Goal: Communication & Community: Answer question/provide support

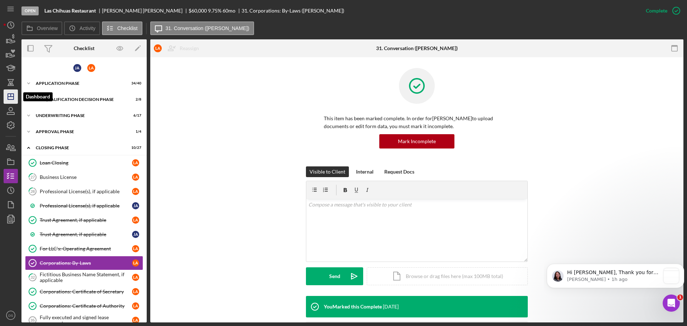
click at [6, 93] on icon "Icon/Dashboard" at bounding box center [11, 97] width 18 height 18
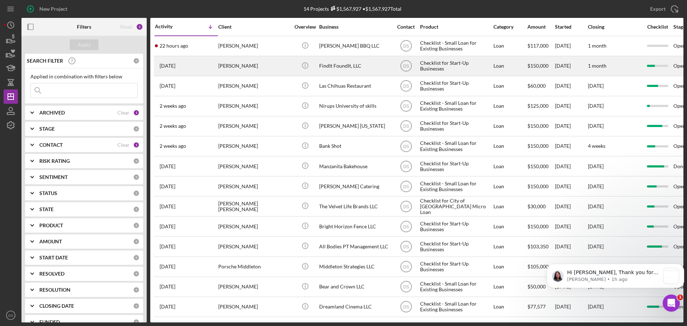
click at [262, 62] on div "[PERSON_NAME]" at bounding box center [254, 66] width 72 height 19
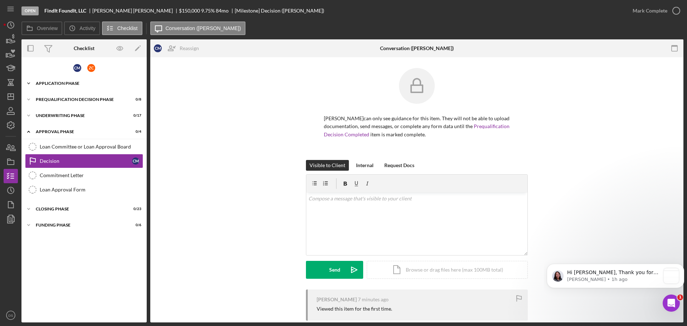
click at [91, 84] on div "Application Phase" at bounding box center [87, 83] width 102 height 4
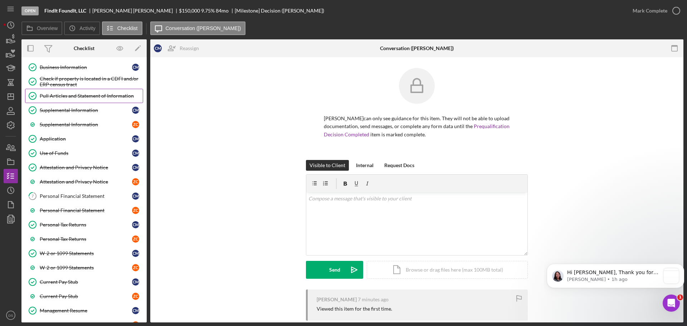
scroll to position [72, 0]
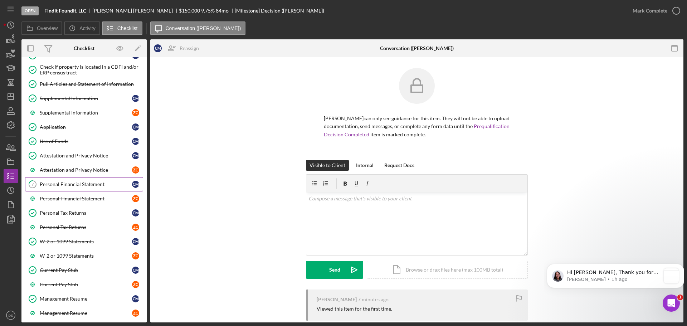
click at [88, 189] on link "7 Personal Financial Statement C M" at bounding box center [84, 184] width 118 height 14
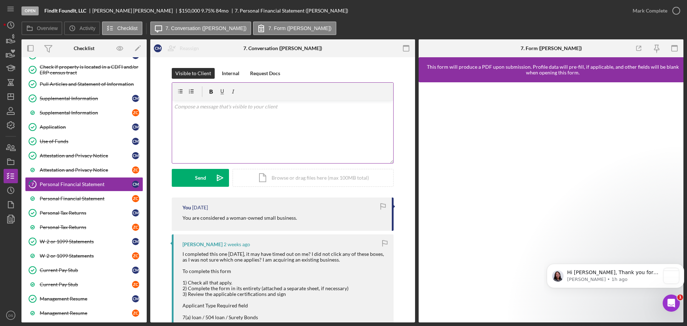
click at [271, 116] on div "v Color teal Color pink Remove color Add row above Add row below Add column bef…" at bounding box center [282, 132] width 221 height 63
click at [316, 125] on div "v Color teal Color pink Remove color Add row above Add row below Add column bef…" at bounding box center [282, 132] width 221 height 63
click at [218, 178] on icon "Icon/icon-invite-send" at bounding box center [220, 178] width 18 height 18
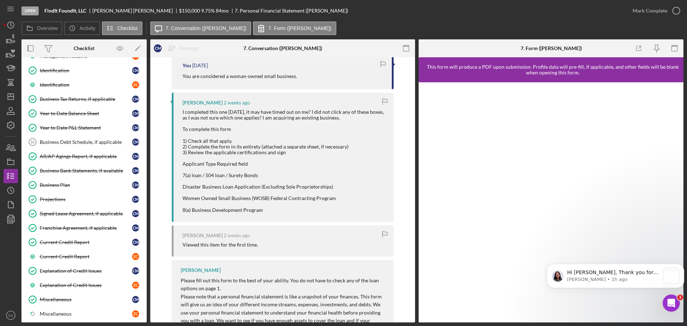
scroll to position [358, 0]
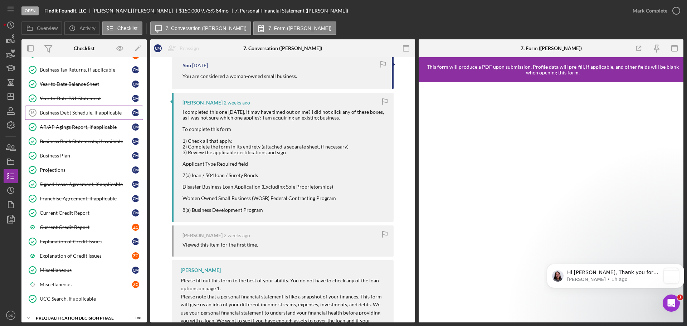
click at [64, 116] on div "Business Debt Schedule, if applicable" at bounding box center [86, 113] width 92 height 6
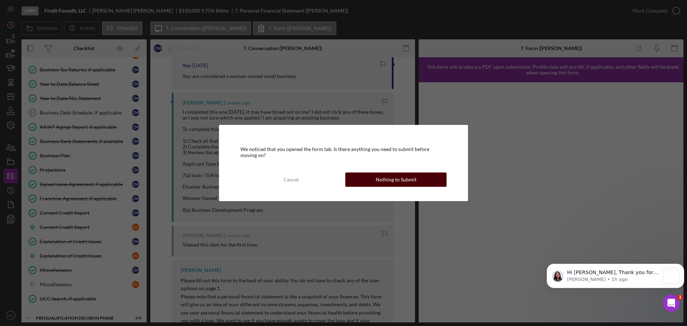
click at [401, 179] on div "Nothing to Submit" at bounding box center [396, 180] width 41 height 14
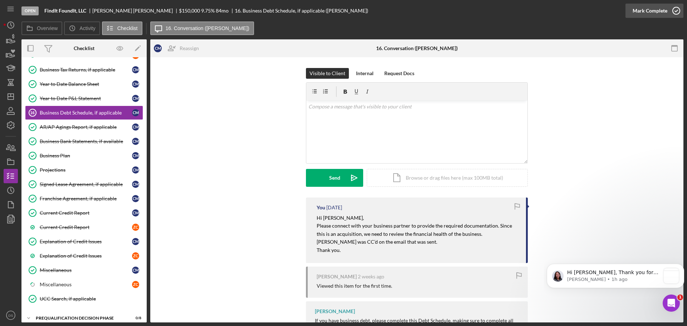
click at [675, 11] on icon "button" at bounding box center [677, 11] width 18 height 18
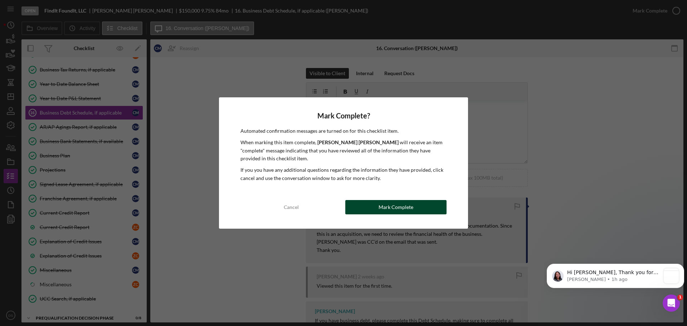
click at [403, 204] on div "Mark Complete" at bounding box center [396, 207] width 35 height 14
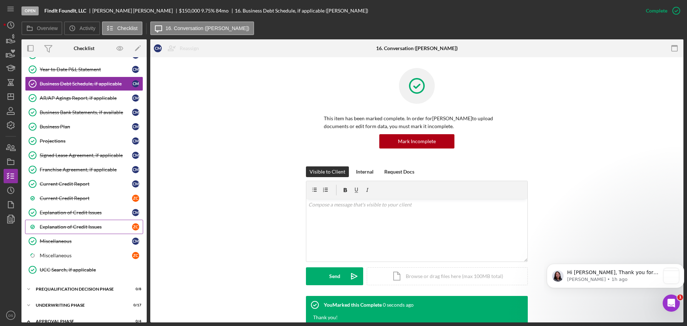
scroll to position [394, 0]
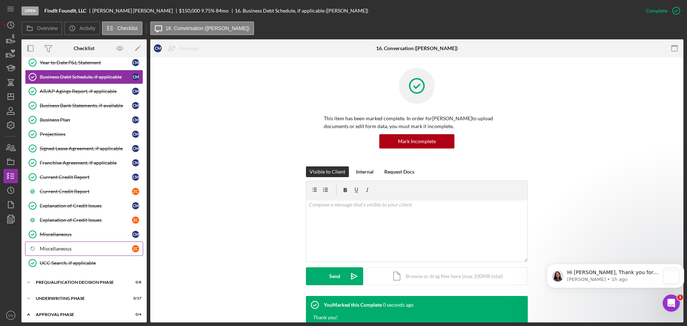
click at [60, 248] on div "Miscellaneous" at bounding box center [86, 249] width 92 height 6
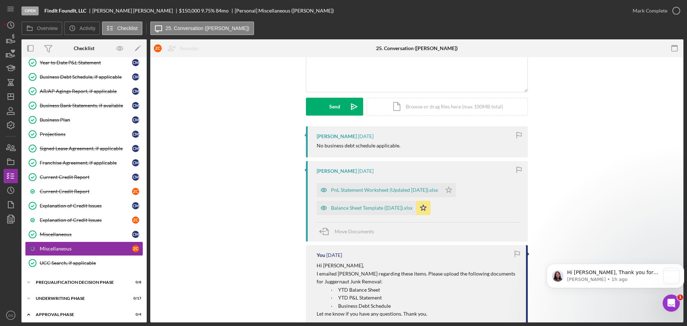
scroll to position [72, 0]
click at [671, 10] on icon "button" at bounding box center [677, 11] width 18 height 18
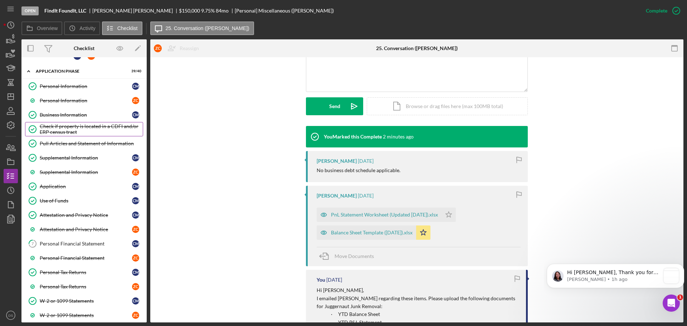
scroll to position [0, 0]
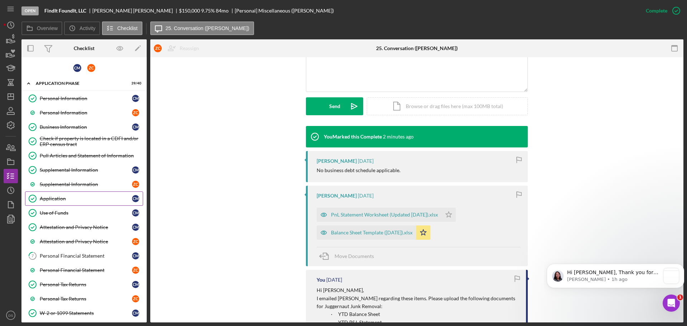
click at [72, 192] on link "Application Application C M" at bounding box center [84, 199] width 118 height 14
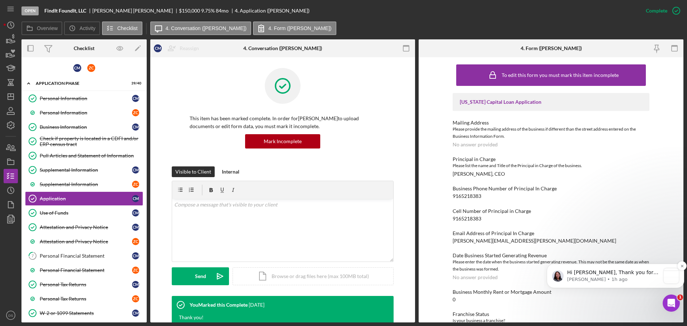
click at [600, 276] on p "Hi Domonique, Thank you for reaching out! If you only need to make adjustments …" at bounding box center [613, 272] width 93 height 7
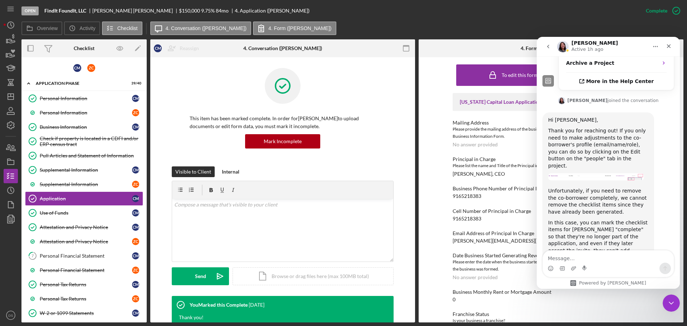
scroll to position [470, 0]
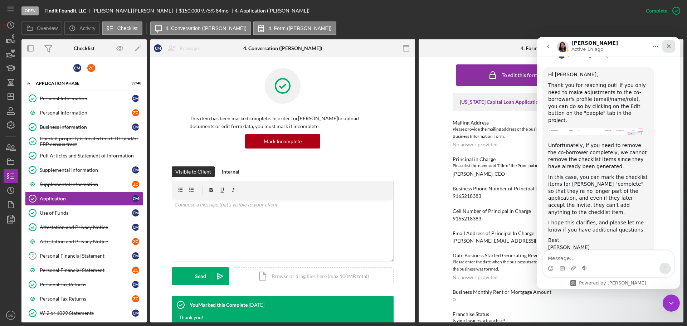
click at [671, 47] on icon "Close" at bounding box center [669, 46] width 4 height 4
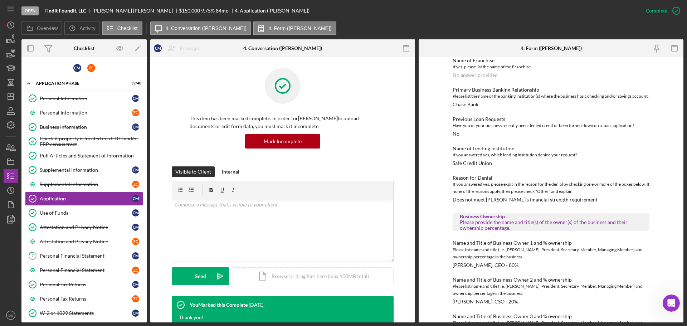
scroll to position [286, 0]
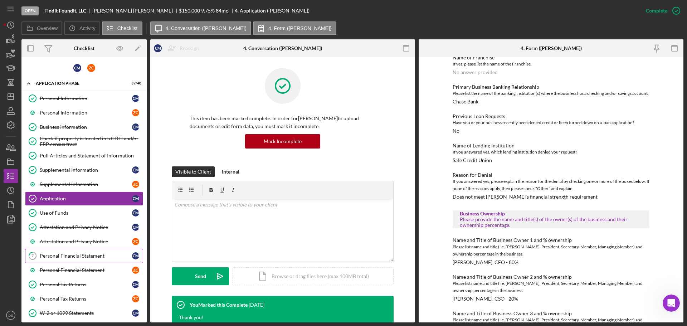
click at [77, 255] on div "Personal Financial Statement" at bounding box center [86, 256] width 92 height 6
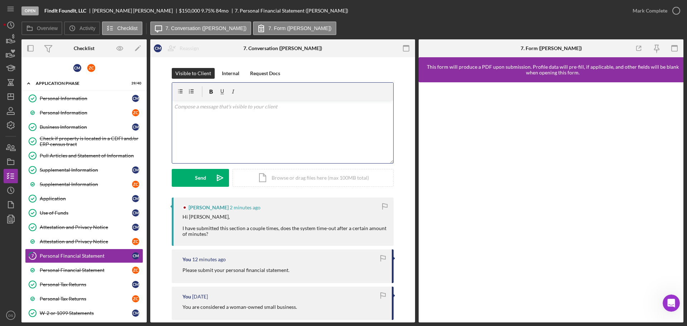
click at [292, 116] on div "v Color teal Color pink Remove color Add row above Add row below Add column bef…" at bounding box center [282, 132] width 221 height 63
drag, startPoint x: 341, startPoint y: 107, endPoint x: 171, endPoint y: 114, distance: 169.8
click at [172, 114] on div "v Color teal Color pink Remove color Add row above Add row below Add column bef…" at bounding box center [282, 132] width 221 height 63
copy p "it needs to be filled out completely. if it doesn't apply just put an NA or a 0."
drag, startPoint x: 184, startPoint y: 180, endPoint x: 194, endPoint y: 129, distance: 52.2
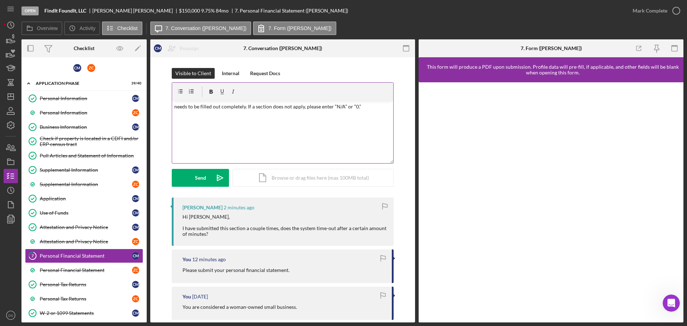
click at [205, 140] on form "v Color teal Color pink Remove color Add row above Add row below Add column bef…" at bounding box center [283, 134] width 222 height 105
drag, startPoint x: 173, startPoint y: 106, endPoint x: 188, endPoint y: 118, distance: 19.9
click at [173, 105] on div "v Color teal Color pink Remove color Add row above Add row below Add column bef…" at bounding box center [282, 132] width 221 height 63
click at [212, 175] on icon "Icon/icon-invite-send" at bounding box center [220, 178] width 18 height 18
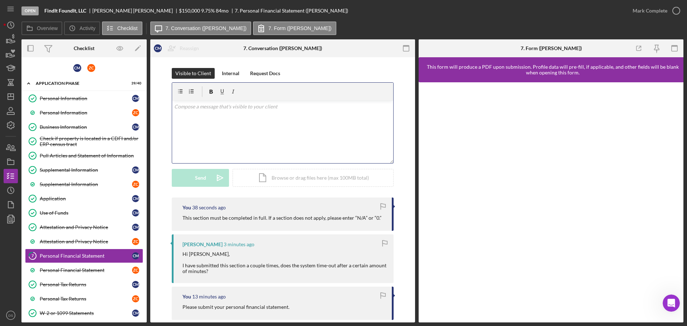
click at [255, 129] on div "v Color teal Color pink Remove color Add row above Add row below Add column bef…" at bounding box center [282, 132] width 221 height 63
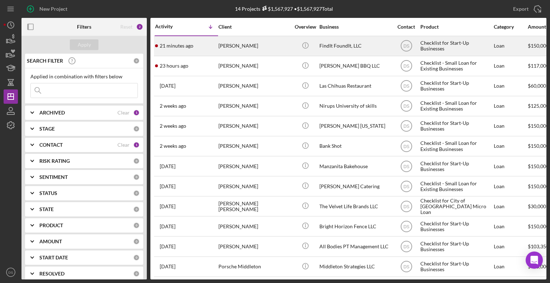
click at [268, 48] on div "[PERSON_NAME]" at bounding box center [254, 46] width 72 height 19
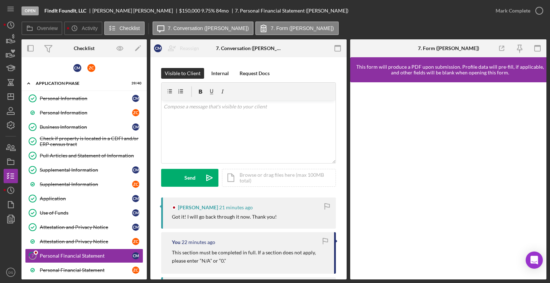
scroll to position [85, 0]
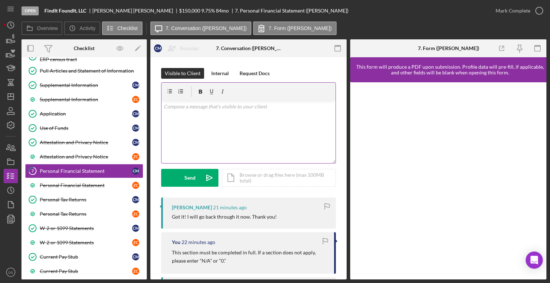
click at [227, 128] on div "v Color teal Color pink Remove color Add row above Add row below Add column bef…" at bounding box center [248, 132] width 174 height 63
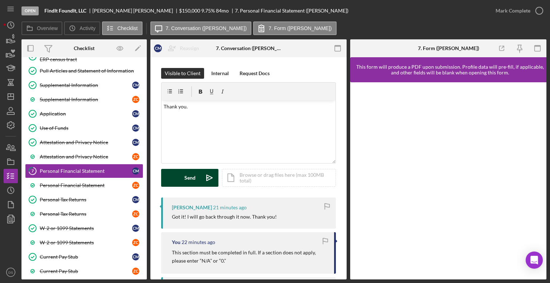
click at [190, 176] on div "Send" at bounding box center [189, 178] width 11 height 18
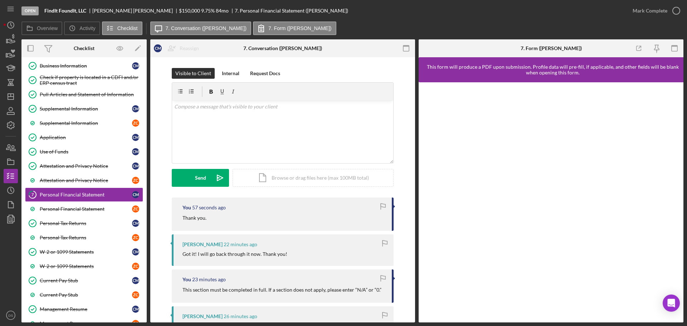
scroll to position [64, 0]
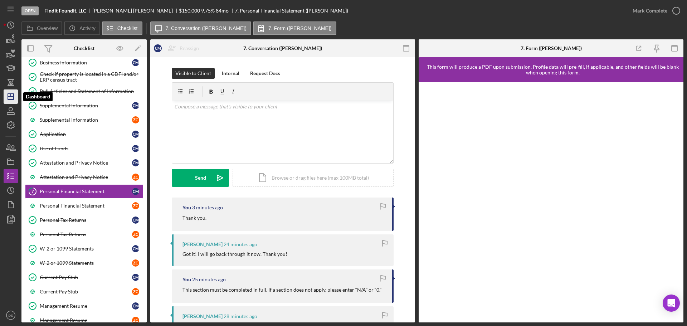
click at [14, 92] on icon "Icon/Dashboard" at bounding box center [11, 97] width 18 height 18
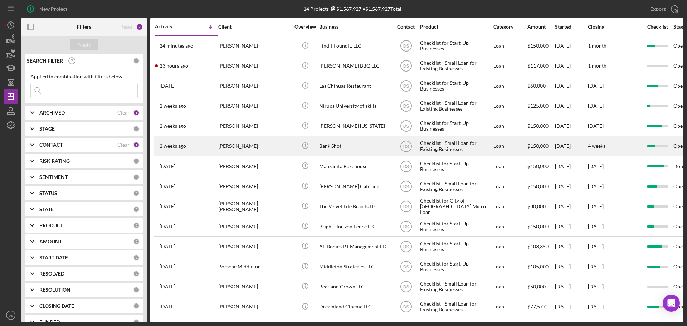
scroll to position [4, 0]
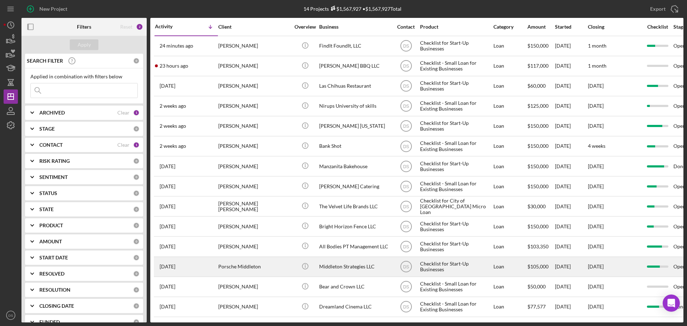
click at [338, 260] on div "Middleton Strategies LLC" at bounding box center [355, 266] width 72 height 19
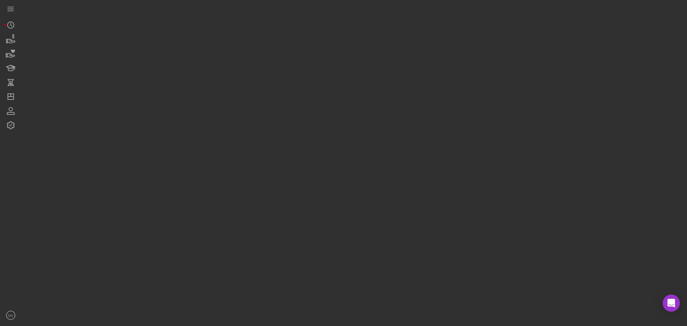
click at [338, 260] on div at bounding box center [352, 161] width 662 height 323
